Goal: Browse casually

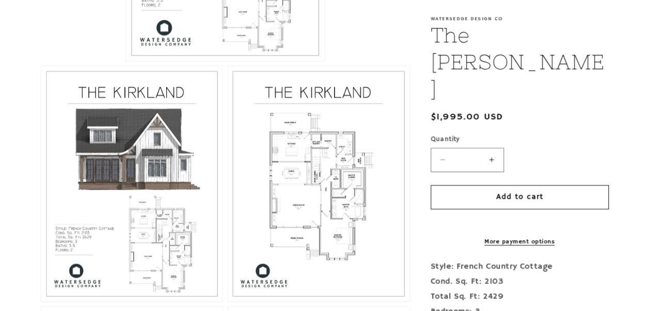
scroll to position [465, 0]
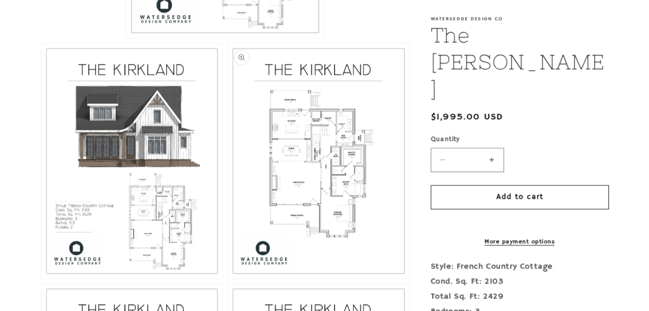
click at [228, 278] on button "Open media 3 in modal" at bounding box center [228, 278] width 0 height 0
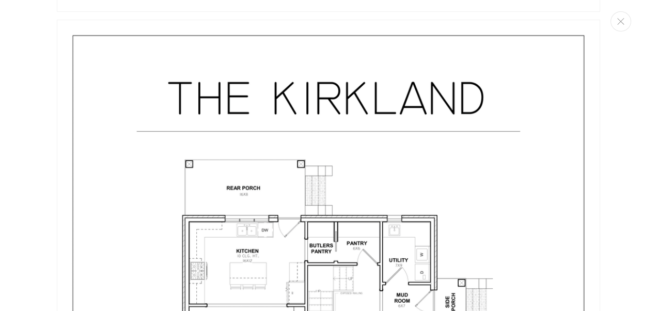
scroll to position [1411, 0]
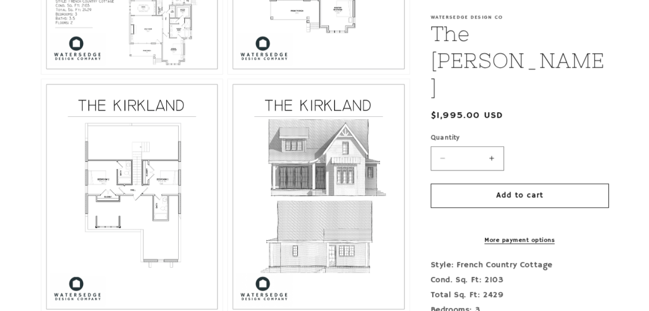
scroll to position [671, 0]
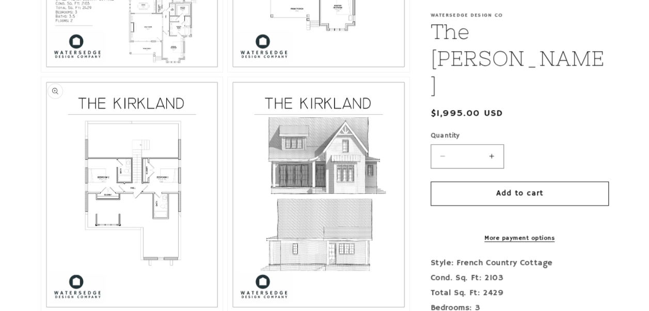
click at [41, 310] on button "Open media 4 in modal" at bounding box center [41, 312] width 0 height 0
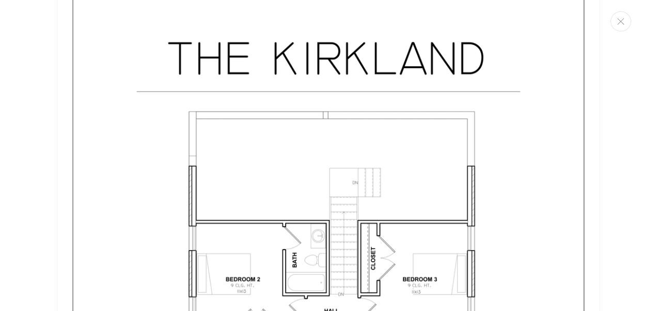
scroll to position [2008, 0]
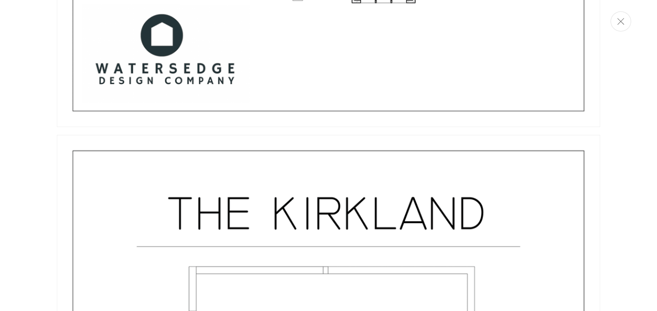
click at [618, 20] on icon "Close" at bounding box center [620, 21] width 7 height 7
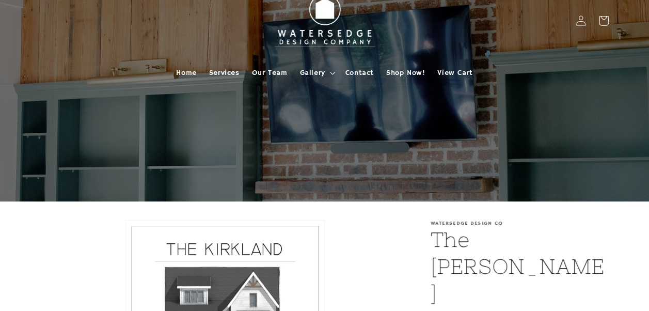
scroll to position [0, 0]
